Goal: Check status: Check status

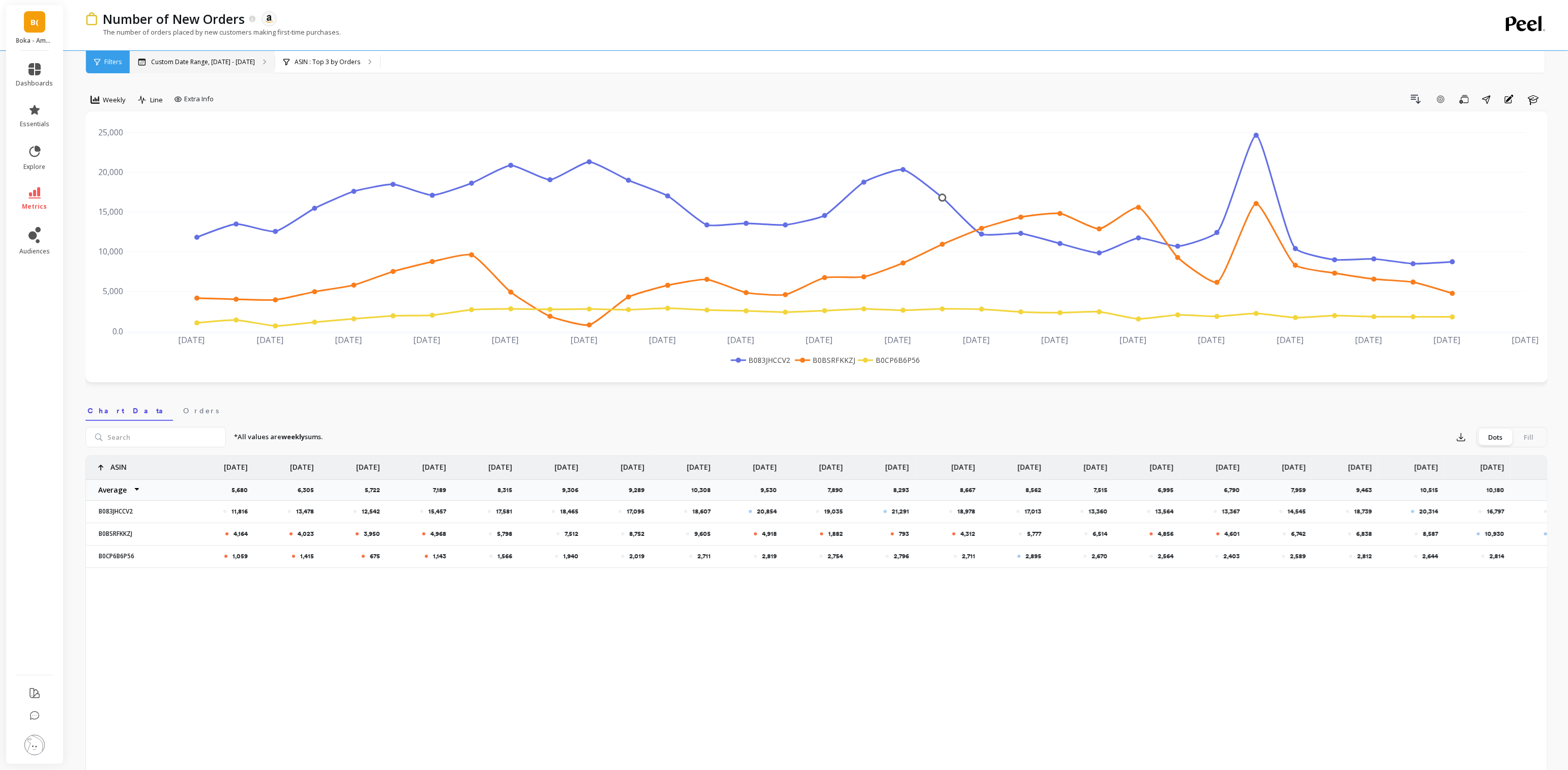
click at [252, 61] on p "Custom Date Range, [DATE] - [DATE]" at bounding box center [203, 62] width 104 height 8
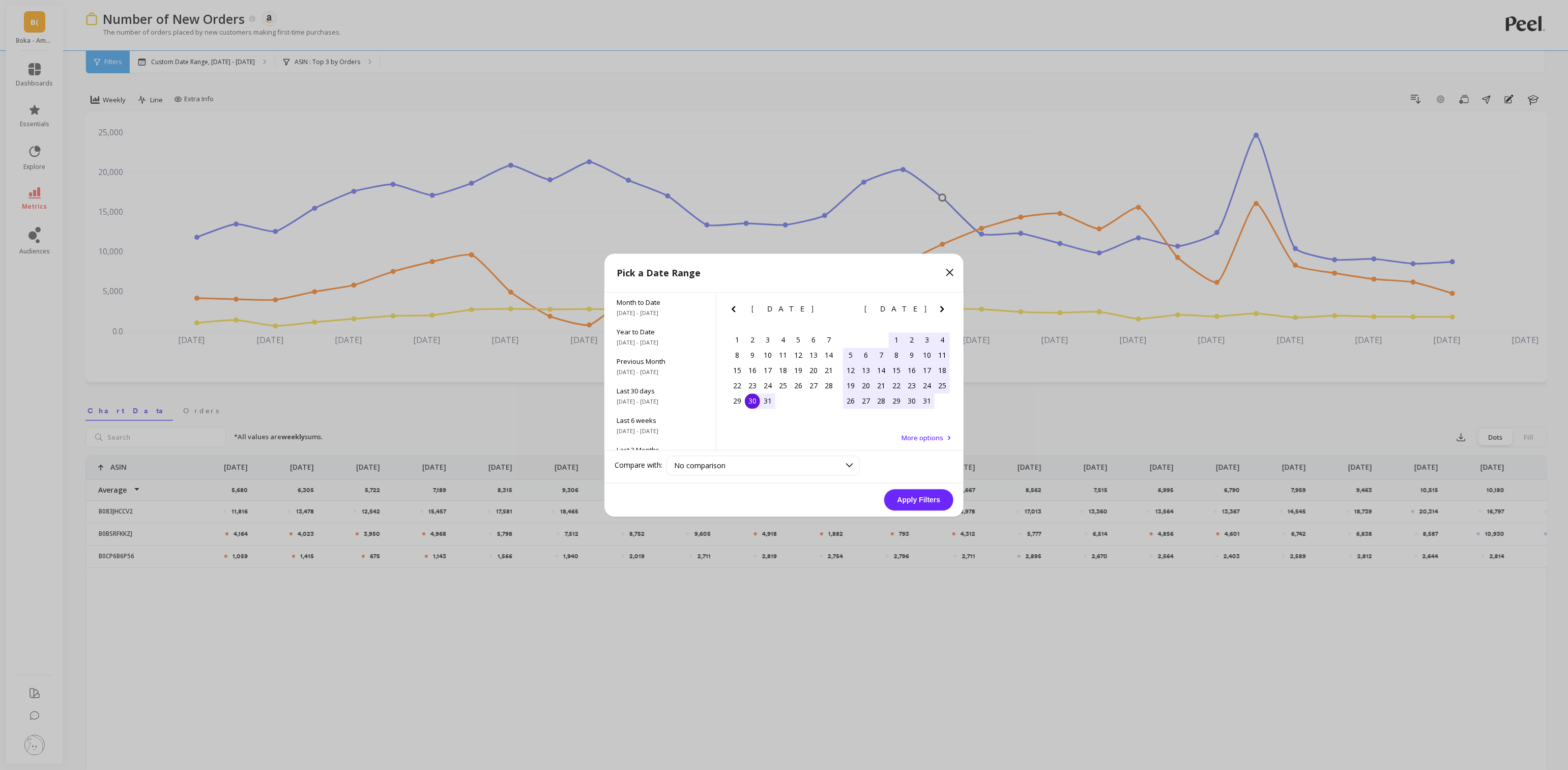
click at [756, 405] on div "30" at bounding box center [752, 400] width 15 height 15
click at [932, 309] on div "January 2025" at bounding box center [896, 309] width 113 height 11
click at [942, 308] on icon "Next Month" at bounding box center [942, 309] width 4 height 6
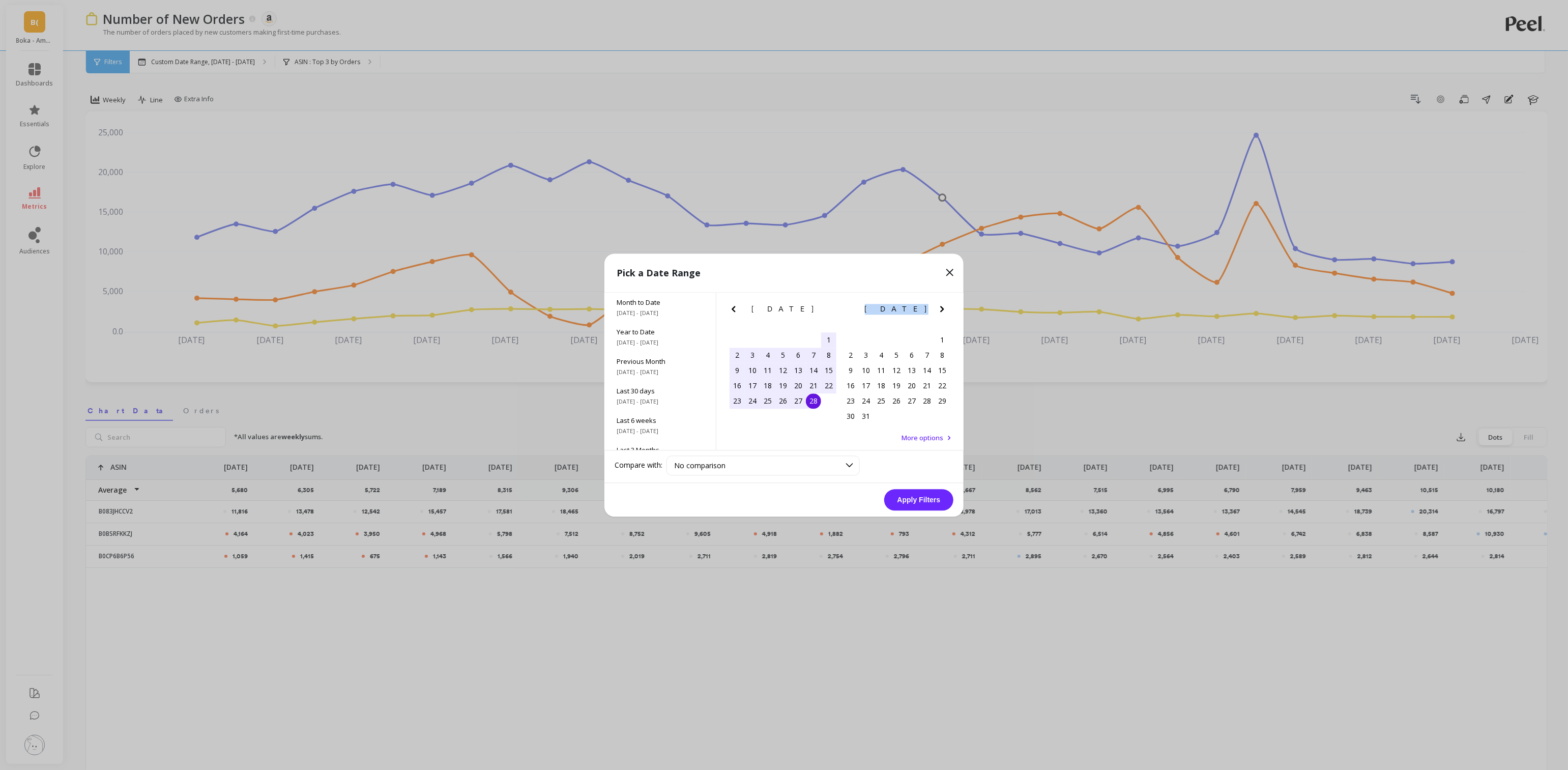
click at [942, 308] on icon "Next Month" at bounding box center [942, 309] width 4 height 6
click at [942, 309] on icon "Next Month" at bounding box center [942, 309] width 4 height 6
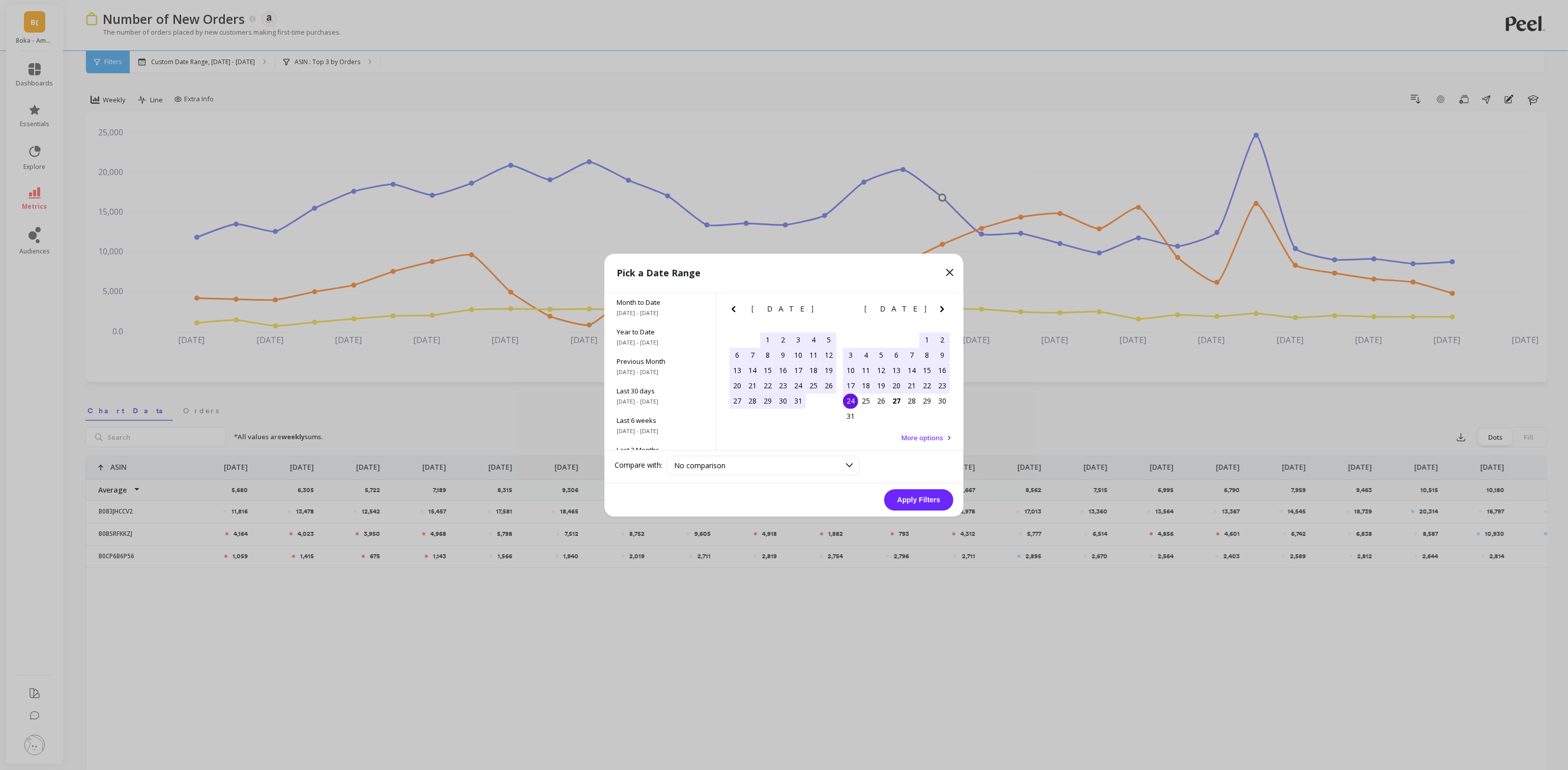
click at [854, 404] on div "24" at bounding box center [850, 400] width 15 height 15
click at [926, 507] on button "Apply Filters" at bounding box center [919, 499] width 69 height 22
